Goal: Task Accomplishment & Management: Complete application form

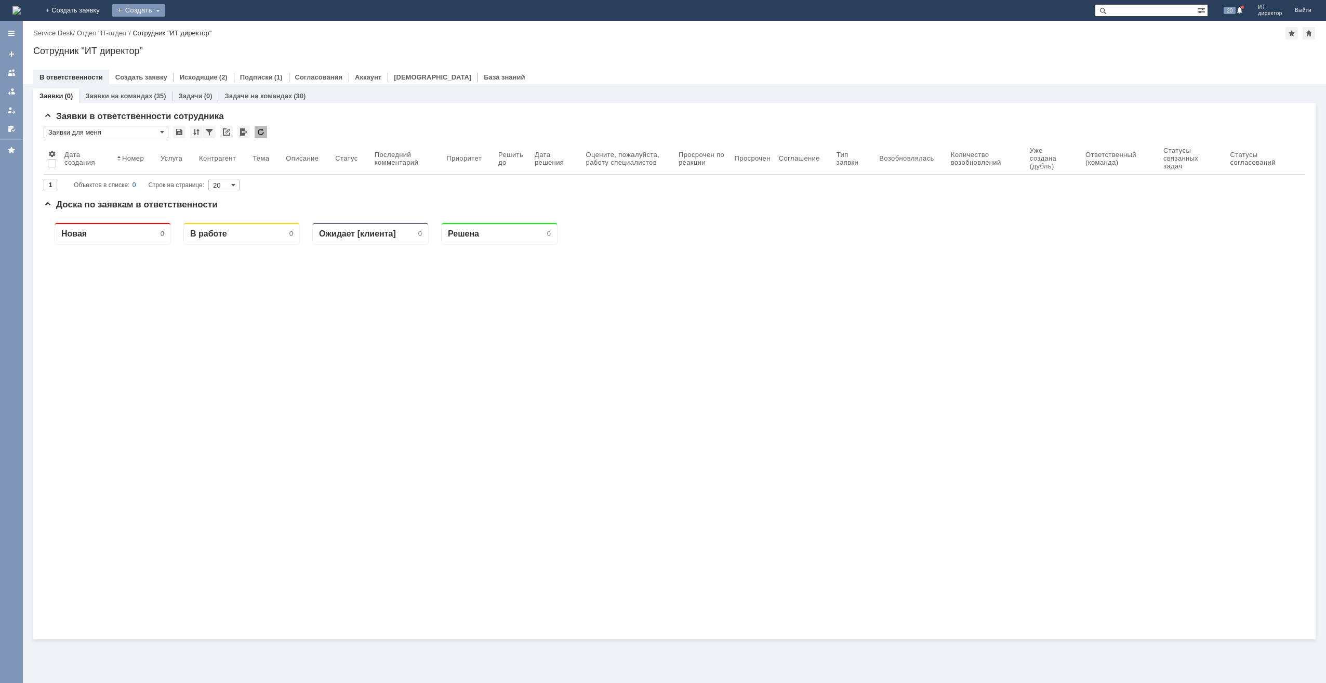
click at [165, 6] on div "Создать" at bounding box center [138, 10] width 53 height 12
click at [106, 12] on link "+ Создать заявку" at bounding box center [72, 10] width 67 height 21
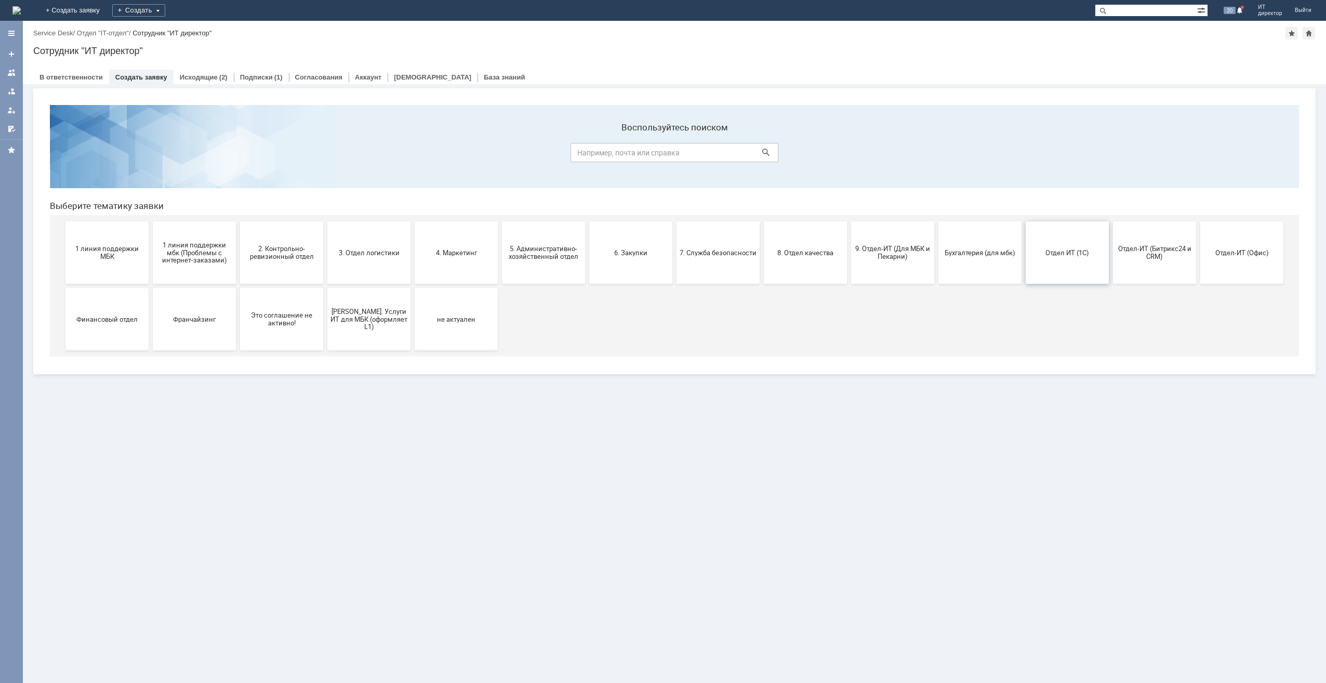
click at [1095, 249] on span "Отдел ИТ (1С)" at bounding box center [1067, 252] width 77 height 8
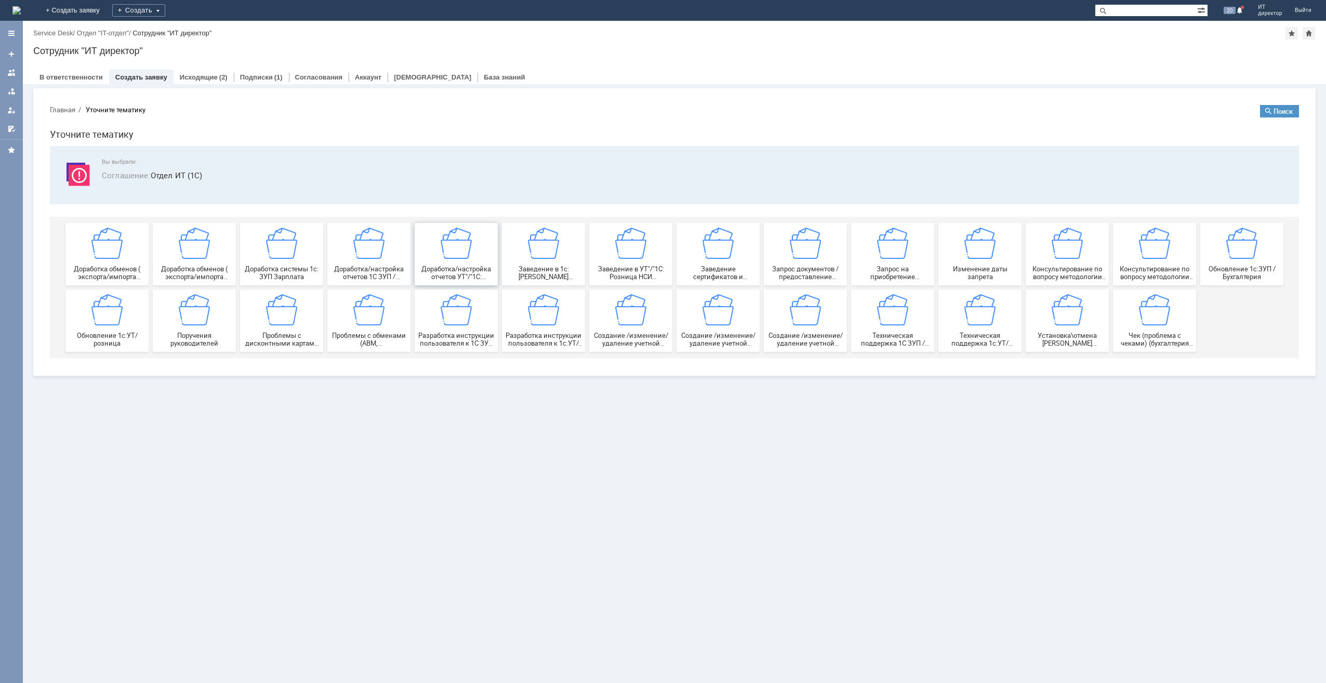
click at [449, 243] on img at bounding box center [456, 243] width 31 height 31
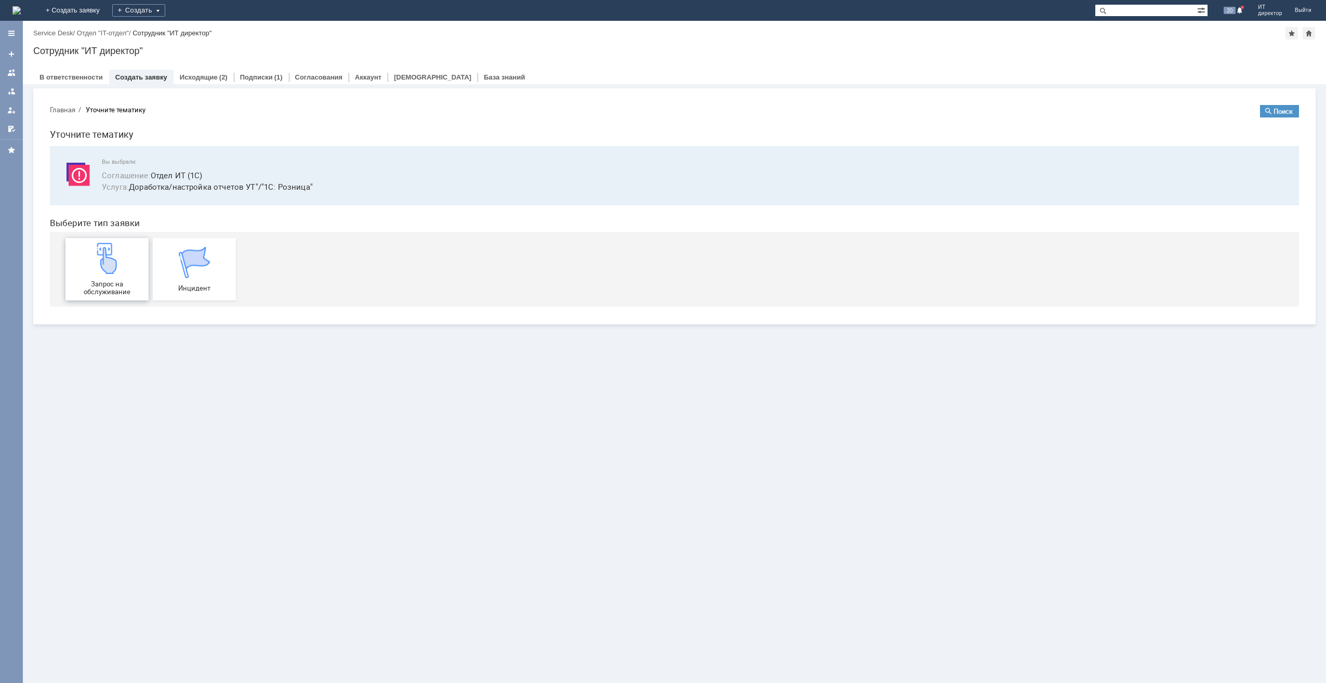
click at [117, 262] on img at bounding box center [106, 258] width 31 height 31
click at [106, 15] on link "+ Создать заявку" at bounding box center [72, 10] width 67 height 21
click at [106, 14] on link "+ Создать заявку" at bounding box center [72, 10] width 67 height 21
click at [21, 14] on img at bounding box center [16, 10] width 8 height 8
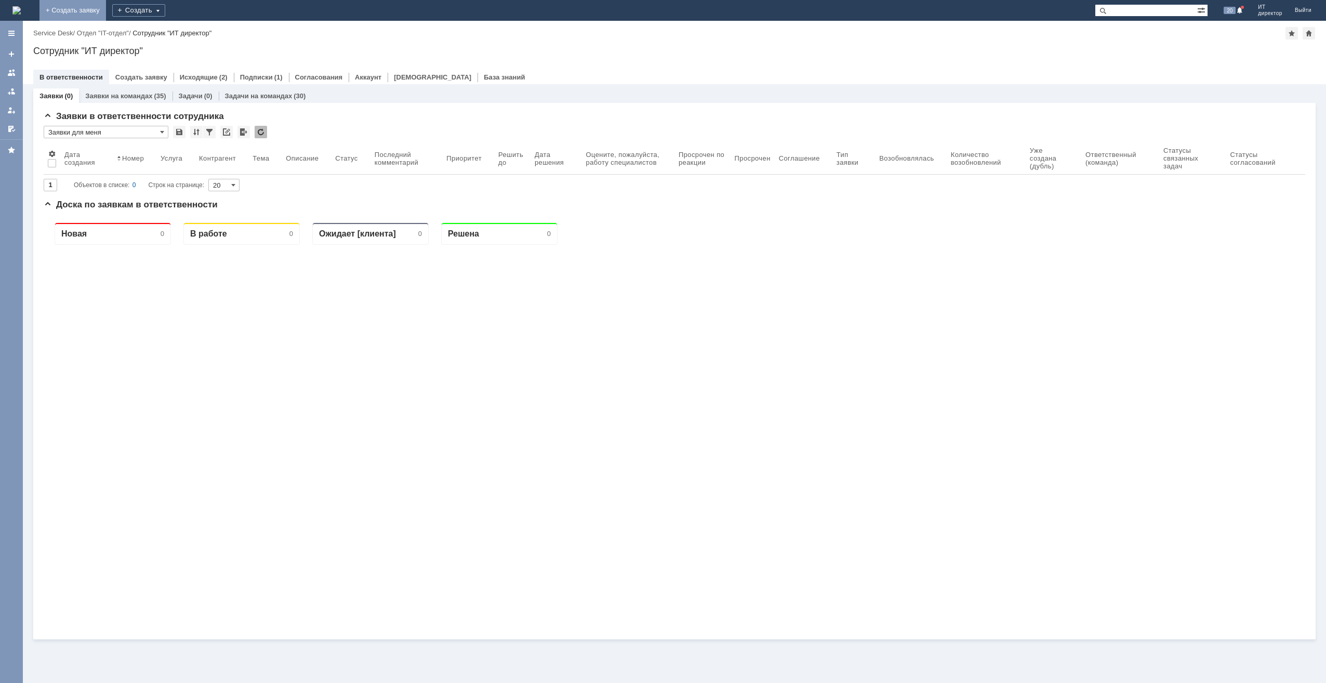
click at [106, 7] on link "+ Создать заявку" at bounding box center [72, 10] width 67 height 21
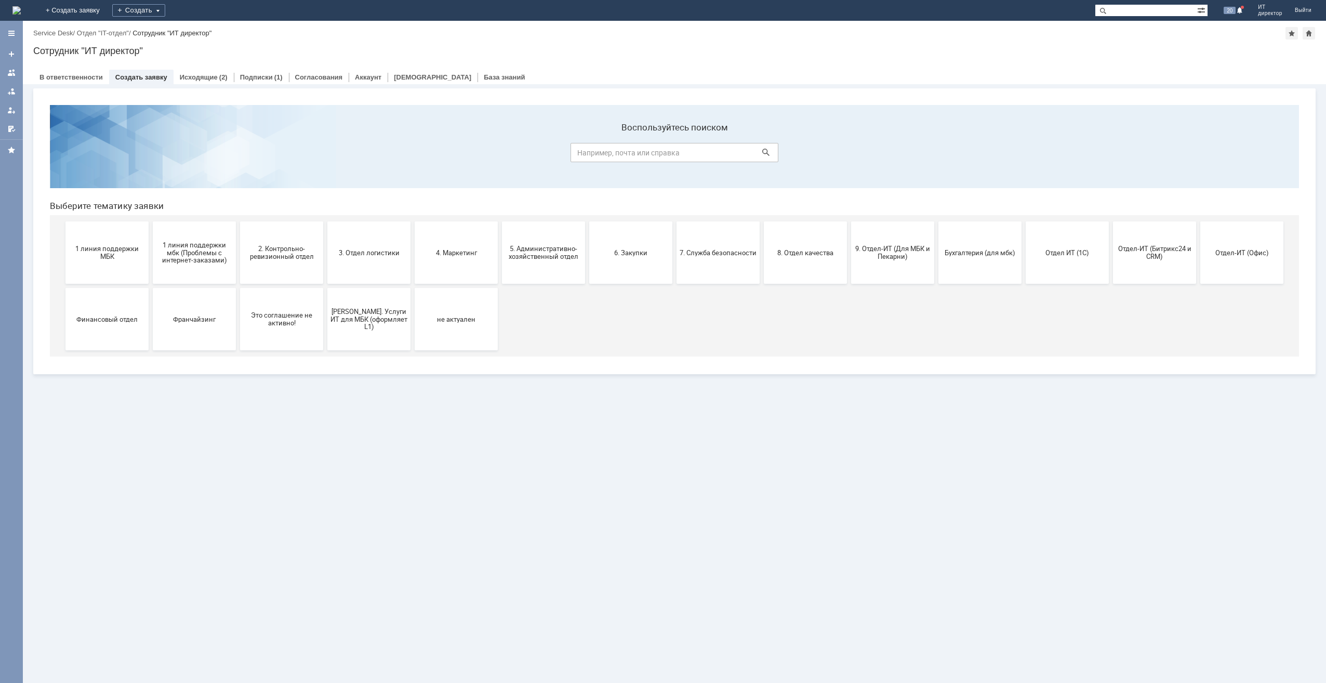
click at [1217, 256] on span "Отдел-ИТ (Офис)" at bounding box center [1242, 252] width 77 height 8
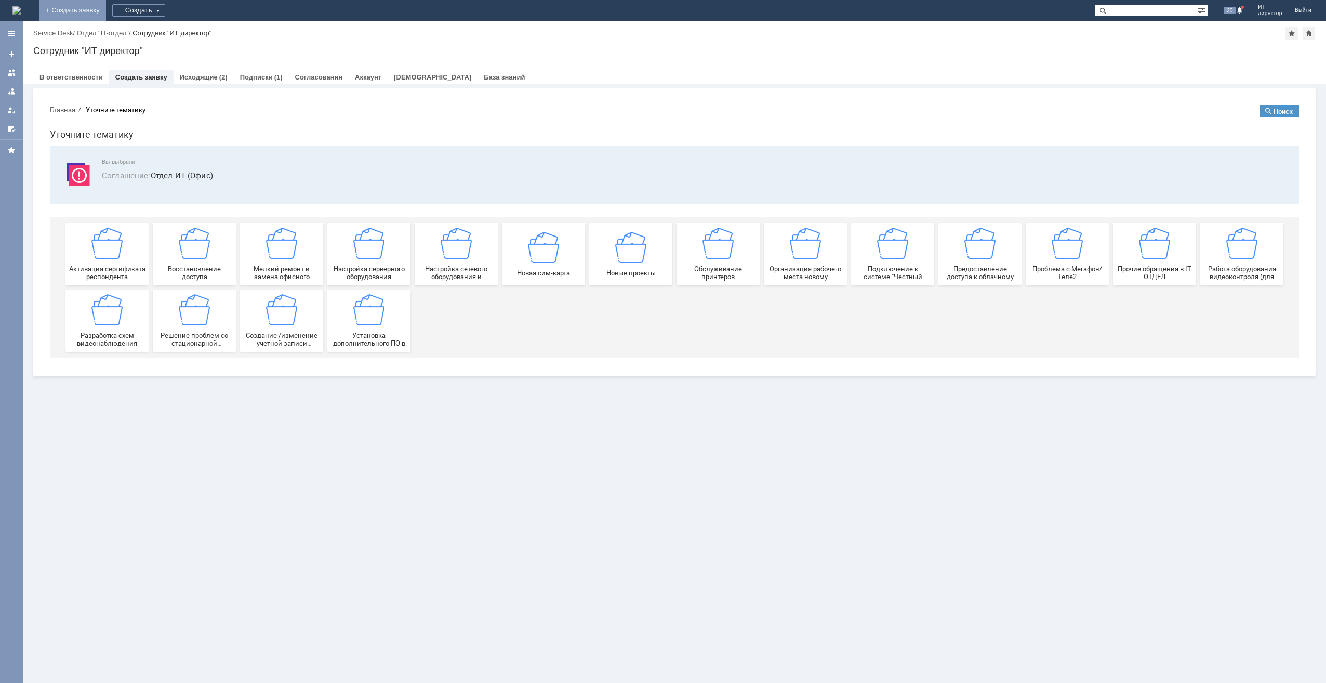
click at [106, 15] on link "+ Создать заявку" at bounding box center [72, 10] width 67 height 21
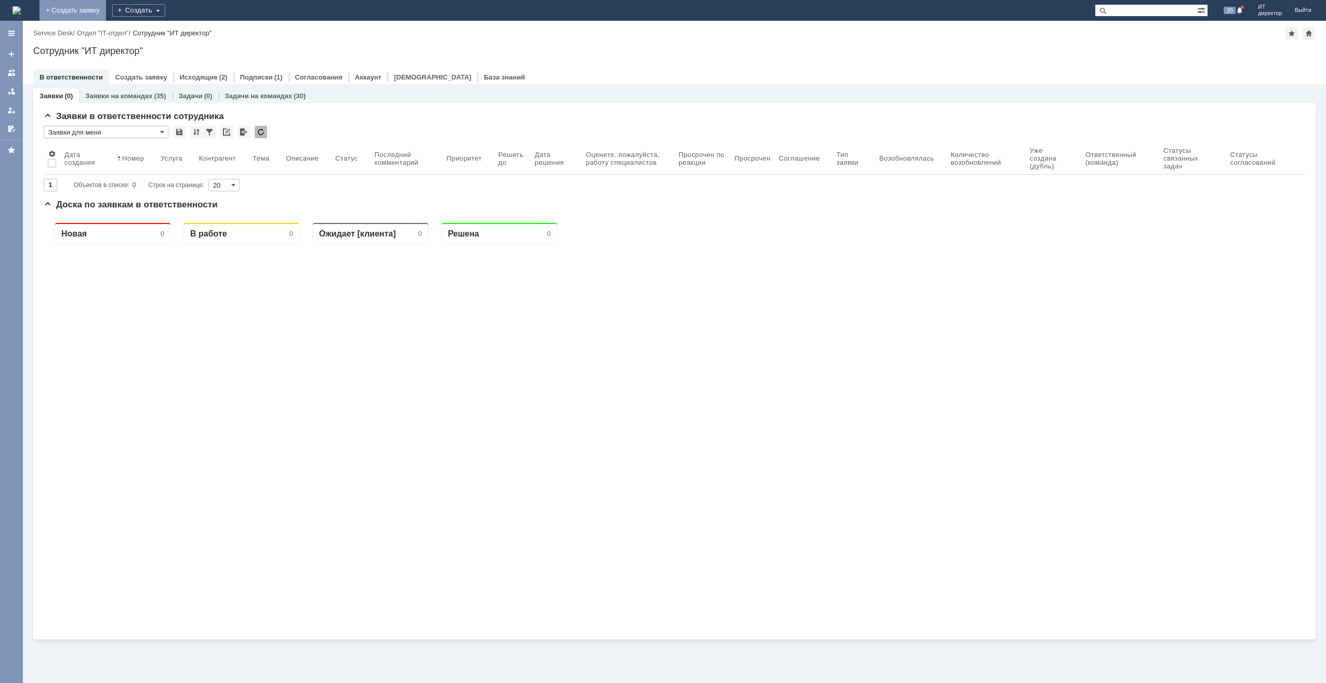
click at [106, 8] on link "+ Создать заявку" at bounding box center [72, 10] width 67 height 21
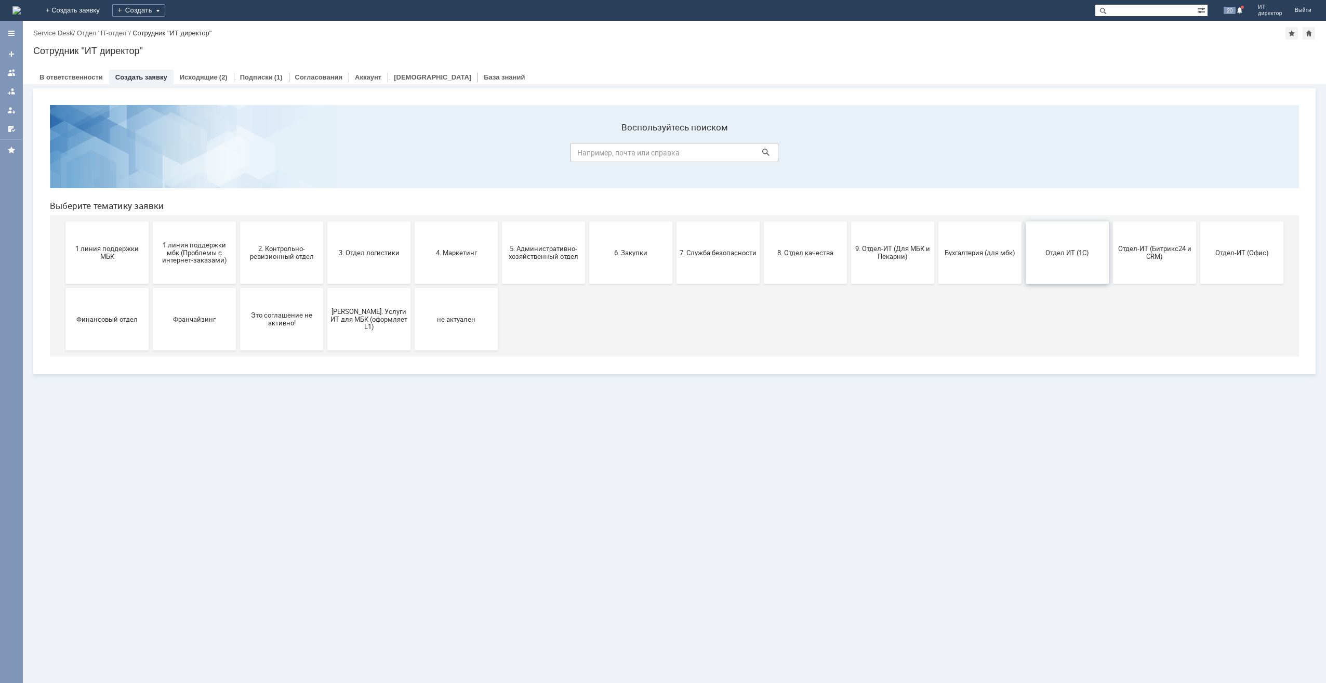
click at [1085, 257] on button "Отдел ИТ (1С)" at bounding box center [1067, 252] width 83 height 62
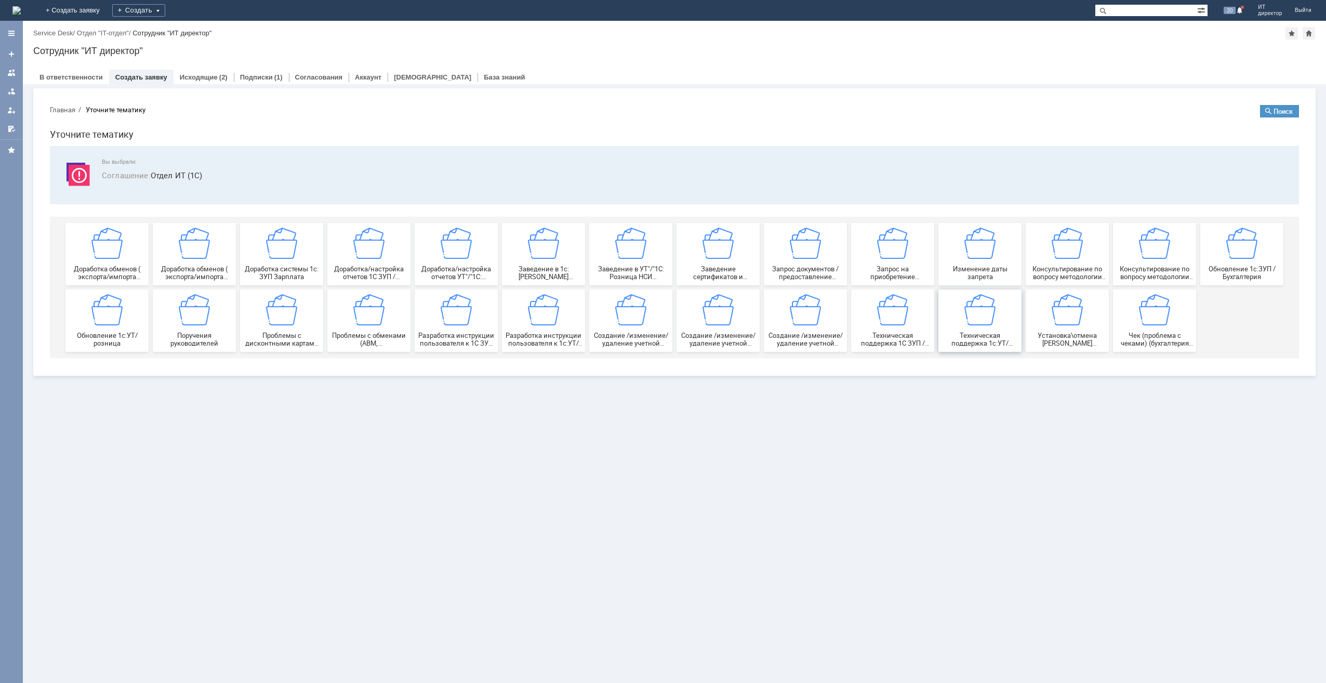
click at [986, 317] on img at bounding box center [980, 309] width 31 height 31
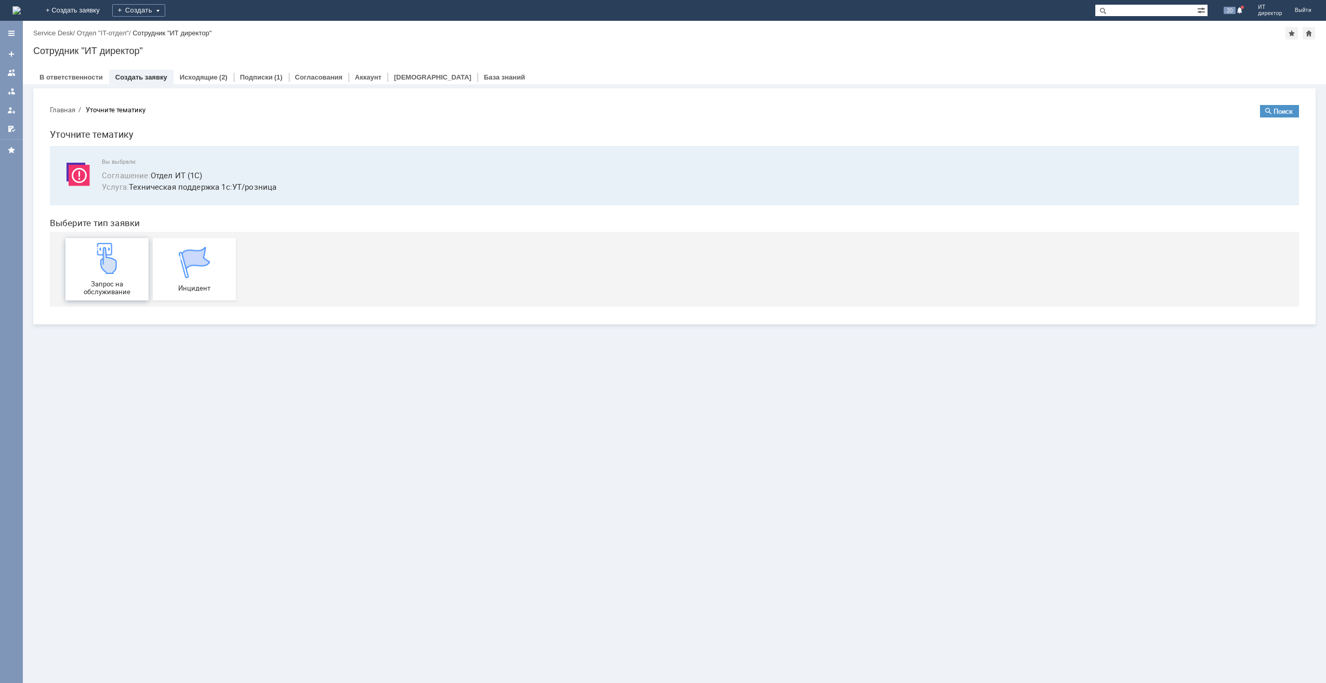
click at [111, 258] on img at bounding box center [106, 258] width 31 height 31
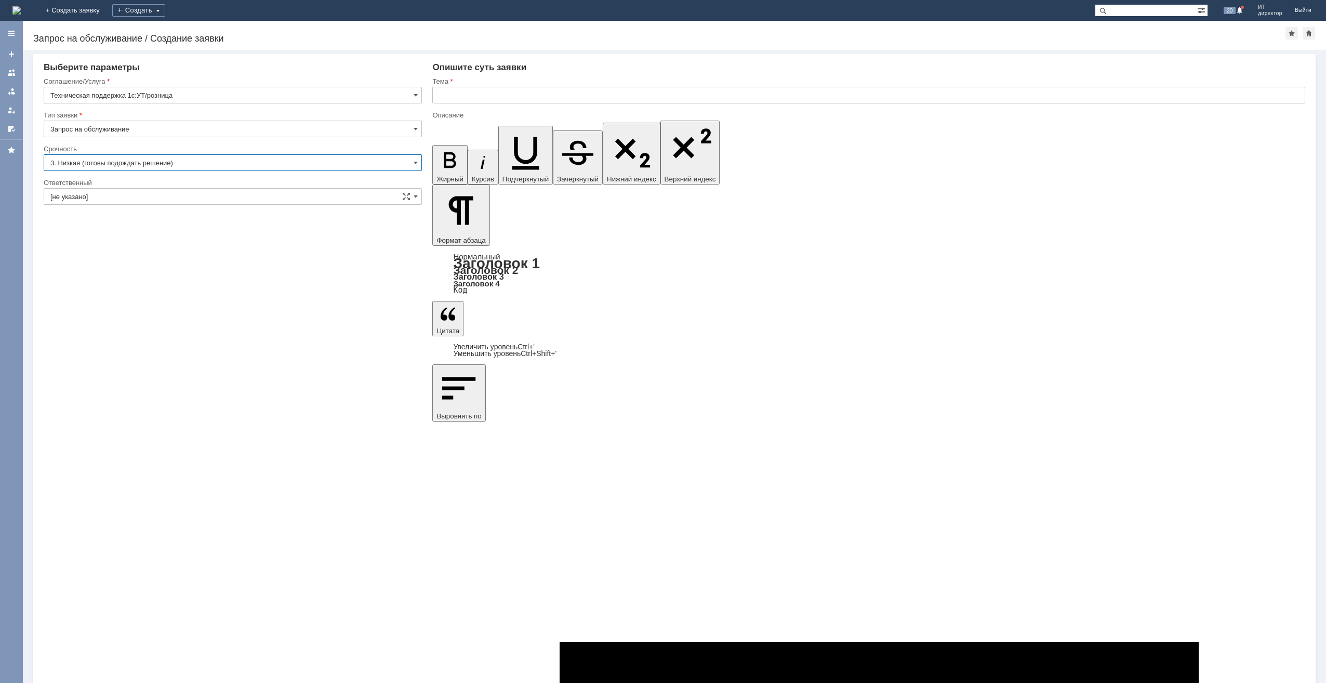
click at [189, 161] on input "3. Низкая (готовы подождать решение)" at bounding box center [233, 162] width 378 height 17
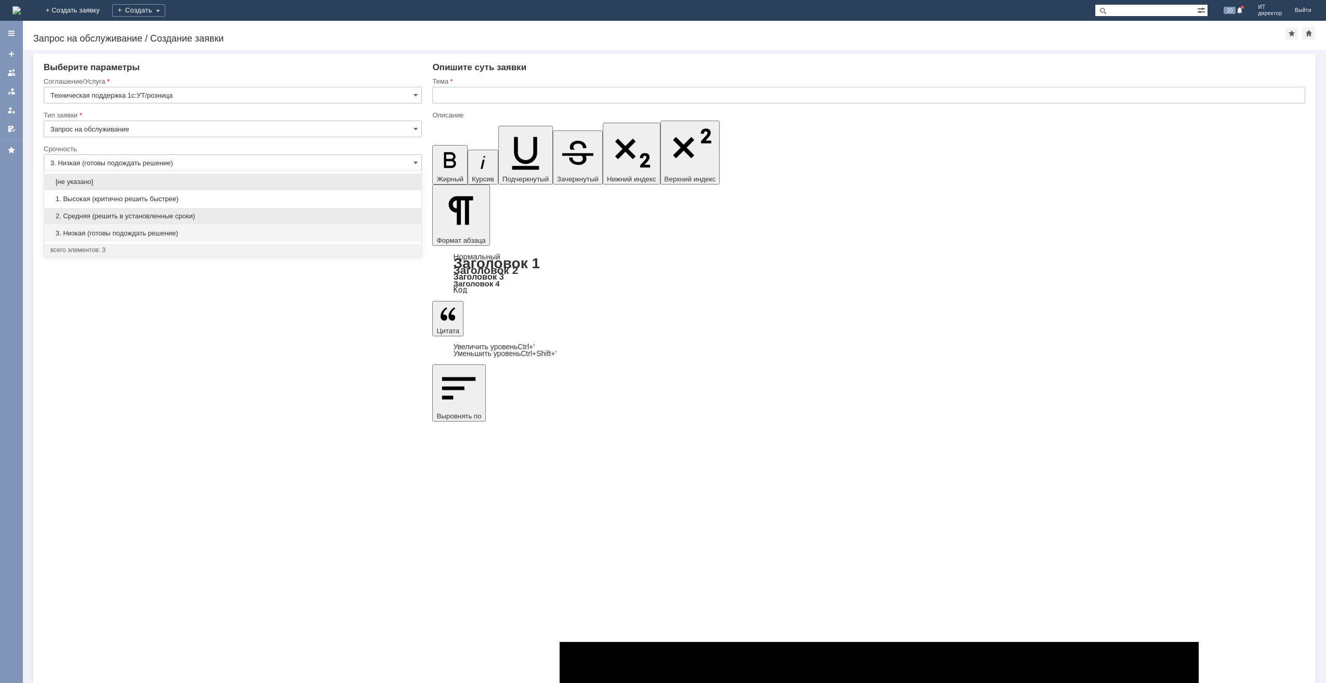
click at [197, 209] on div "2. Средняя (решить в установленные сроки)" at bounding box center [232, 216] width 377 height 17
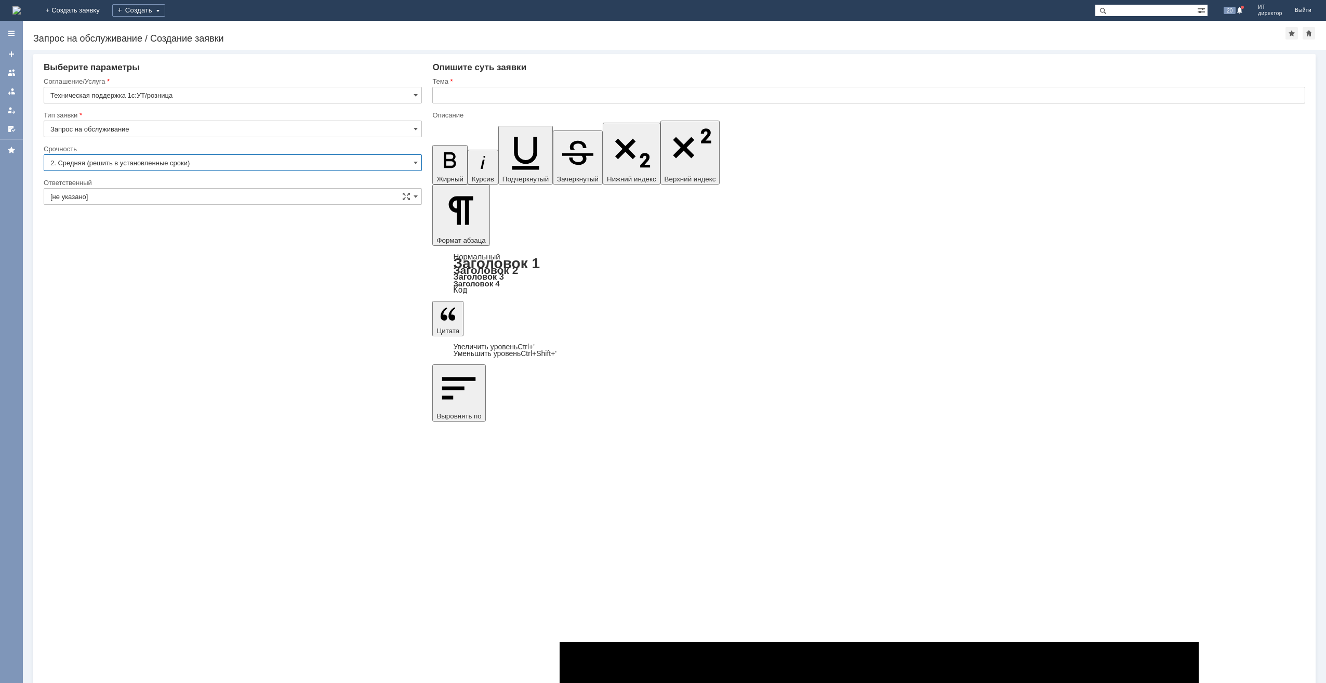
type input "2. Средняя (решить в установленные сроки)"
click at [269, 199] on input "[не указано]" at bounding box center [233, 196] width 378 height 17
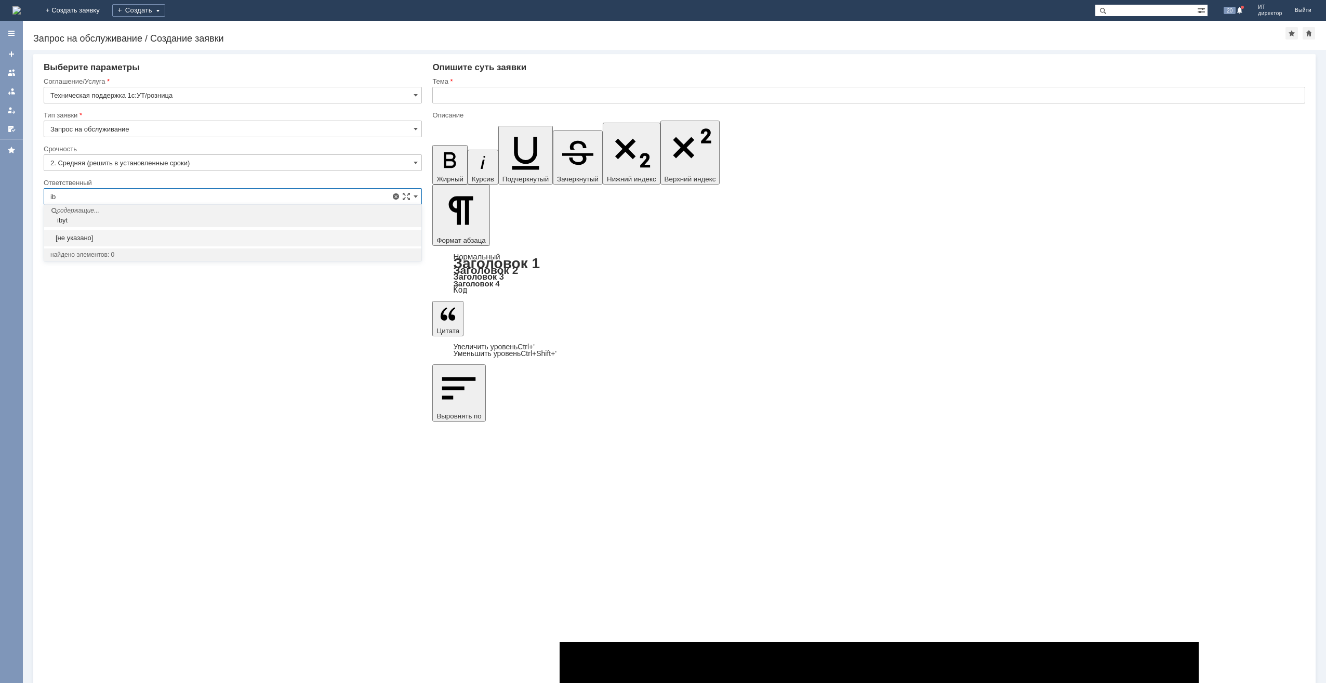
type input "i"
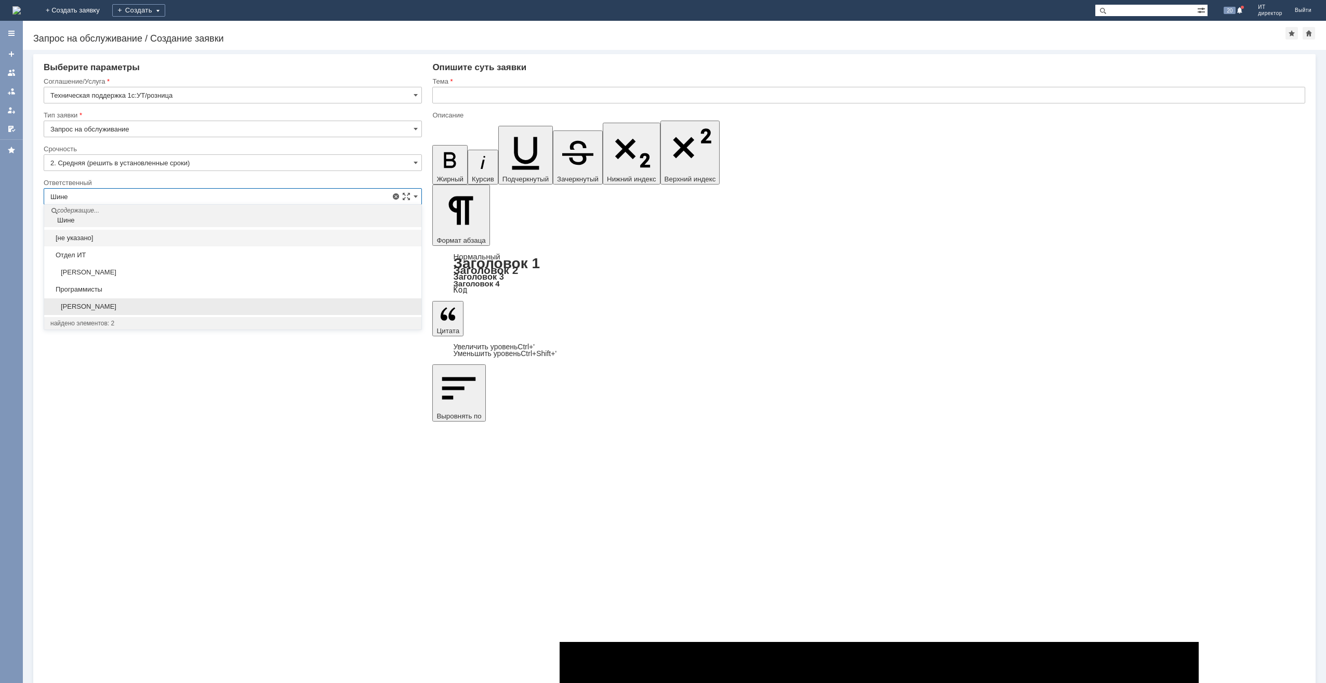
click at [55, 302] on span "[PERSON_NAME]" at bounding box center [232, 306] width 365 height 8
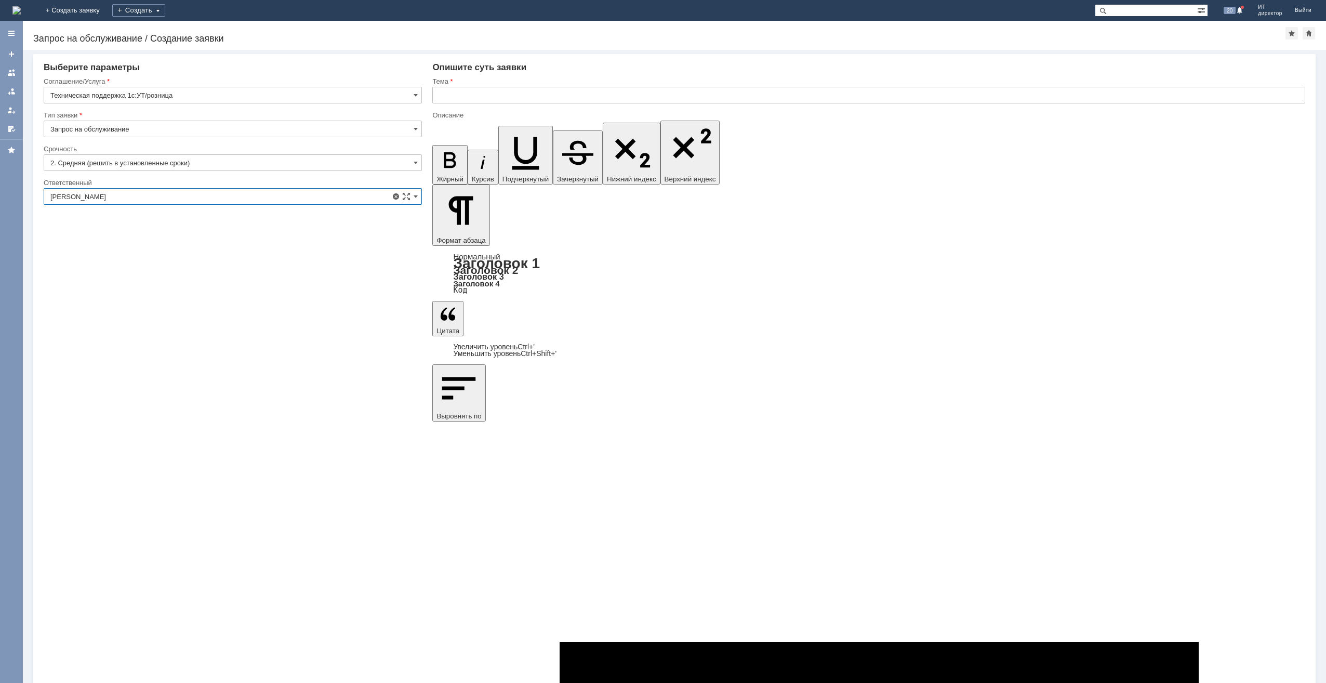
type input "[PERSON_NAME]"
click at [524, 93] on input "text" at bounding box center [868, 95] width 873 height 17
click at [536, 94] on input "Закрытие и открытие" at bounding box center [868, 95] width 873 height 17
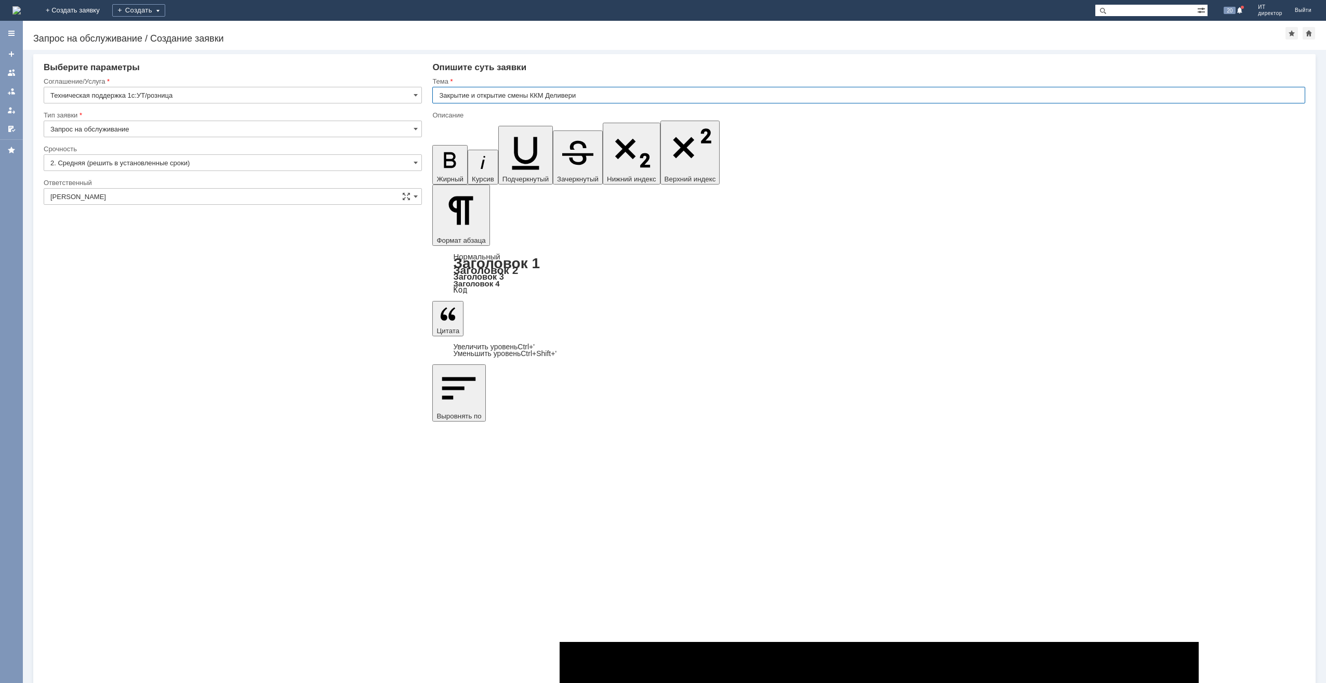
click at [509, 96] on input "Закрытие и открытие смены ККМ Деливери" at bounding box center [868, 95] width 873 height 17
click at [511, 94] on input "Закрытие и открытие смены ККМ Деливери" at bounding box center [868, 95] width 873 height 17
type input "Закрытие и открытие кассовой смены ККМ Деливери"
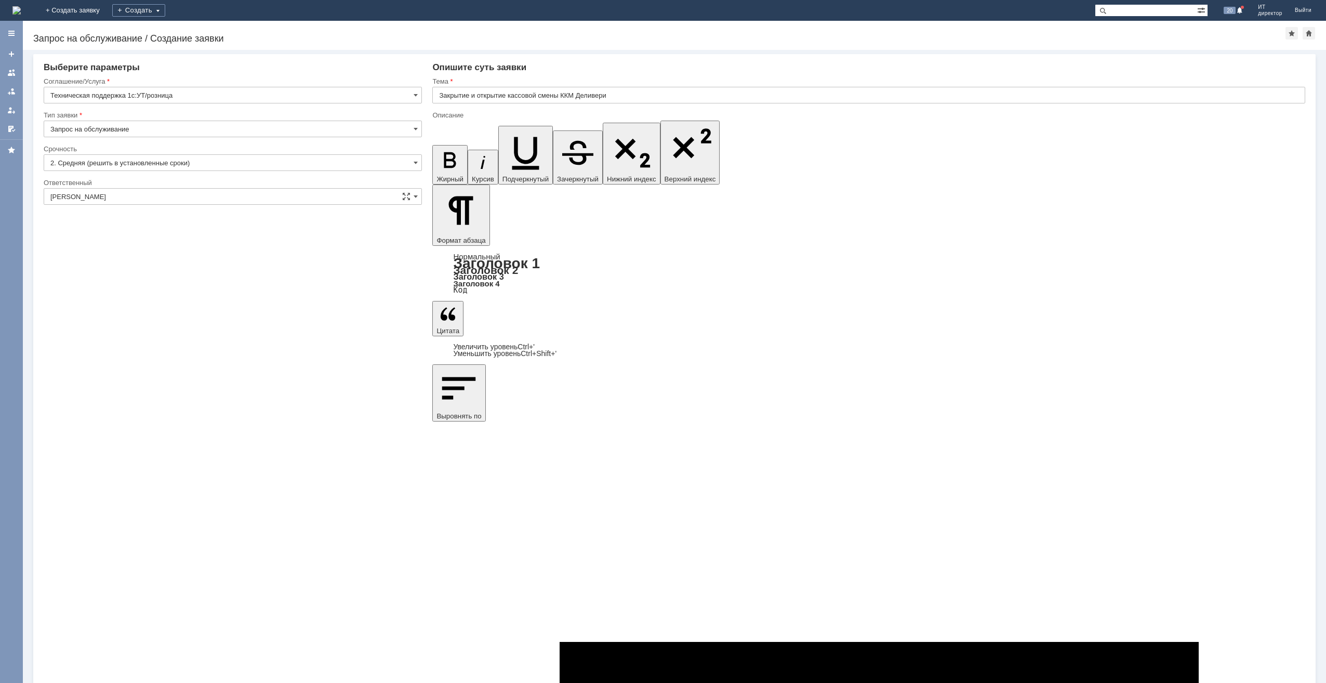
scroll to position [12, 0]
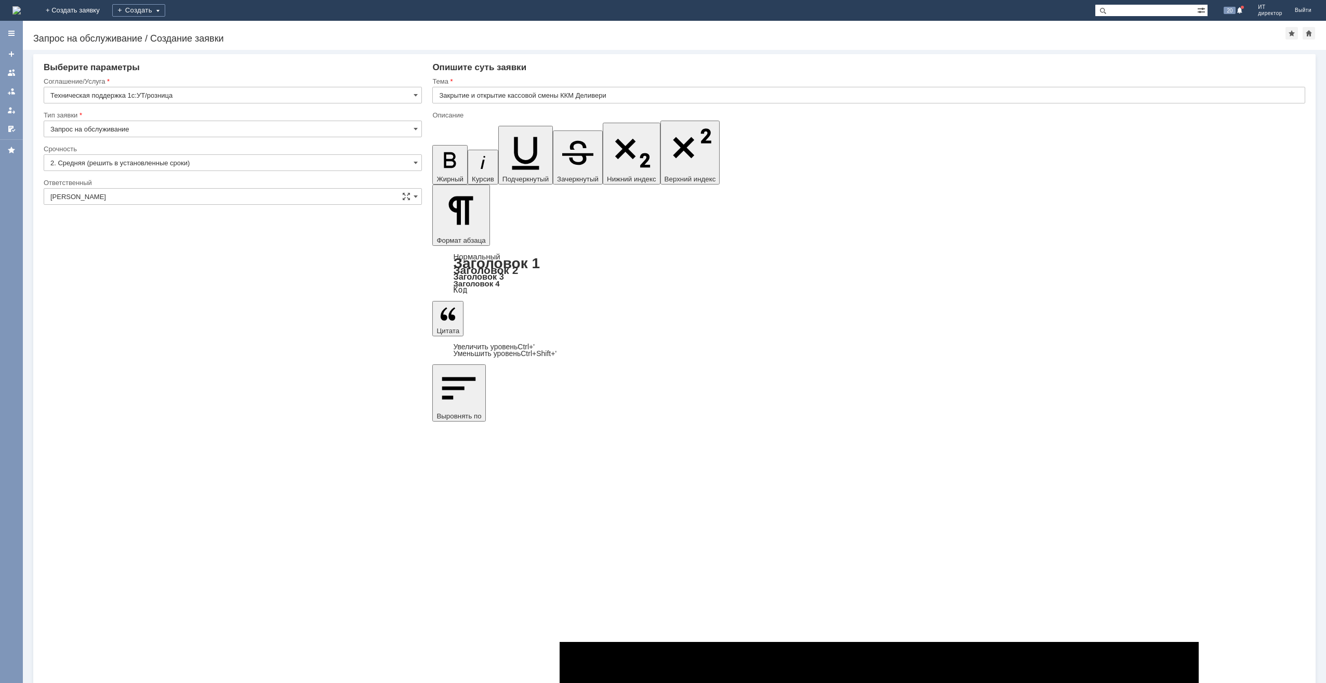
scroll to position [52, 0]
